Goal: Information Seeking & Learning: Learn about a topic

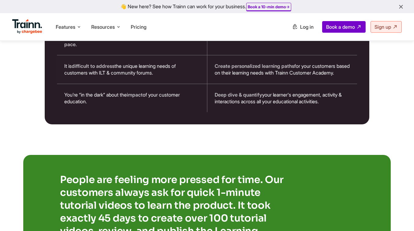
scroll to position [1154, 0]
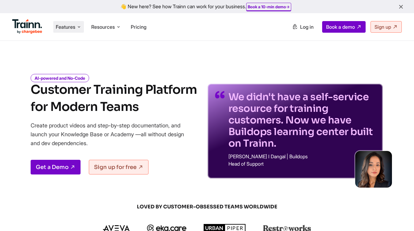
click at [72, 27] on span "Features" at bounding box center [66, 27] width 20 height 7
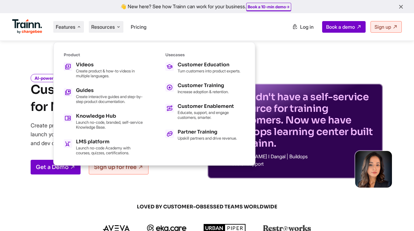
click at [102, 24] on span "Resources" at bounding box center [103, 27] width 24 height 7
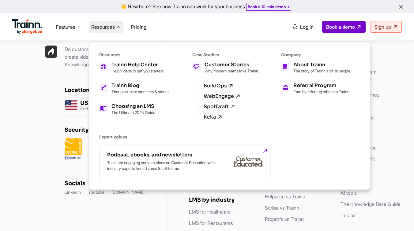
scroll to position [1828, 0]
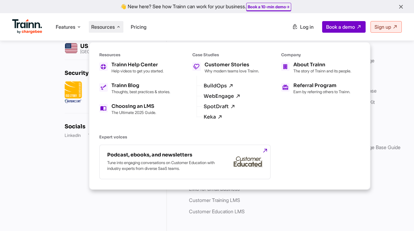
click at [53, 164] on div "Do customer training under one roof — create videos & guides, set up a Knowledg…" at bounding box center [83, 102] width 167 height 271
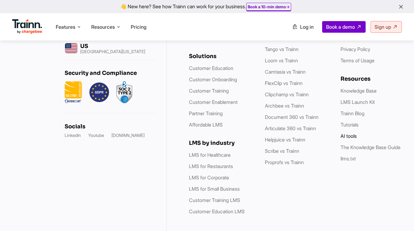
scroll to position [1815, 0]
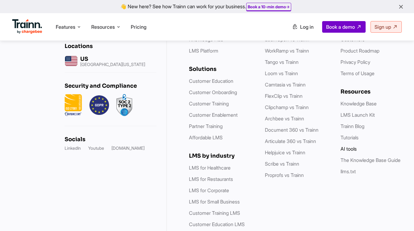
click at [353, 146] on link "AI tools" at bounding box center [348, 149] width 16 height 6
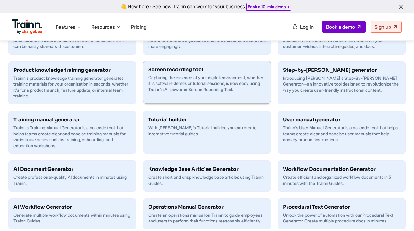
scroll to position [246, 0]
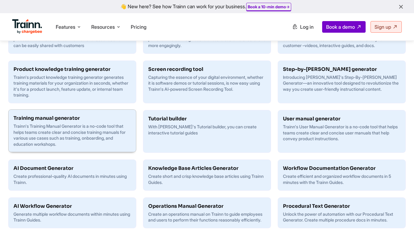
click at [100, 131] on p "Trainn's Training Manual Generator is a no-code tool that helps teams create cl…" at bounding box center [72, 135] width 118 height 24
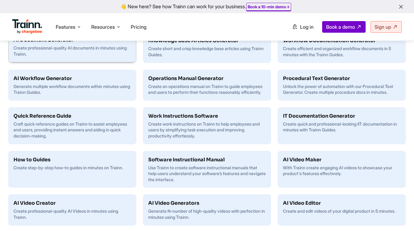
scroll to position [376, 0]
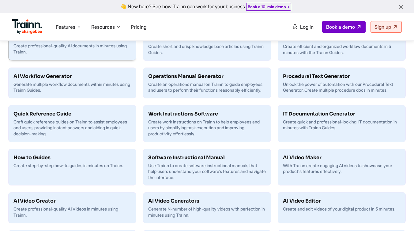
click at [86, 174] on div "How to Guides Create step-by-step how-to guides in minutes on Trainn." at bounding box center [68, 161] width 119 height 24
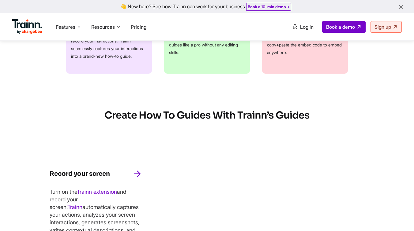
scroll to position [329, 0]
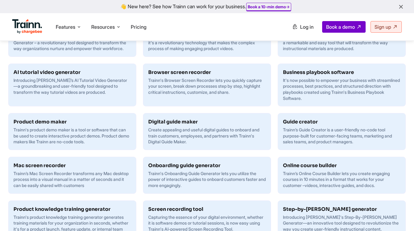
scroll to position [106, 0]
click at [193, 127] on p "Create appealing and useful digital guides to onboard and train customers, empl…" at bounding box center [207, 136] width 118 height 18
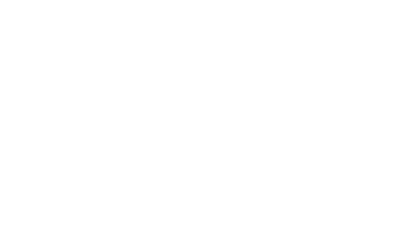
scroll to position [106, 0]
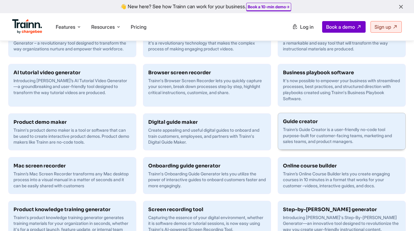
click at [304, 126] on div "Guide creator Trainn’s Guide Creator is a user-friendly no-code tool purpose-bu…" at bounding box center [341, 131] width 127 height 36
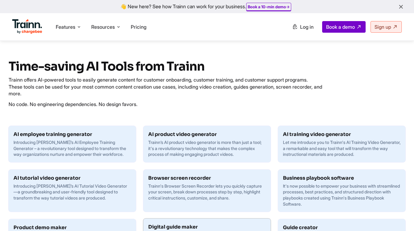
scroll to position [106, 0]
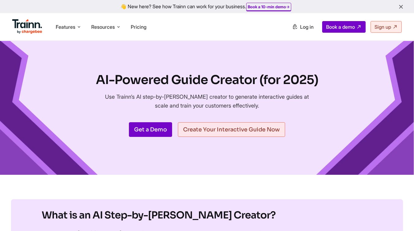
click at [230, 129] on link "Create Your Interactive Guide Now" at bounding box center [231, 129] width 107 height 15
